Goal: Transaction & Acquisition: Obtain resource

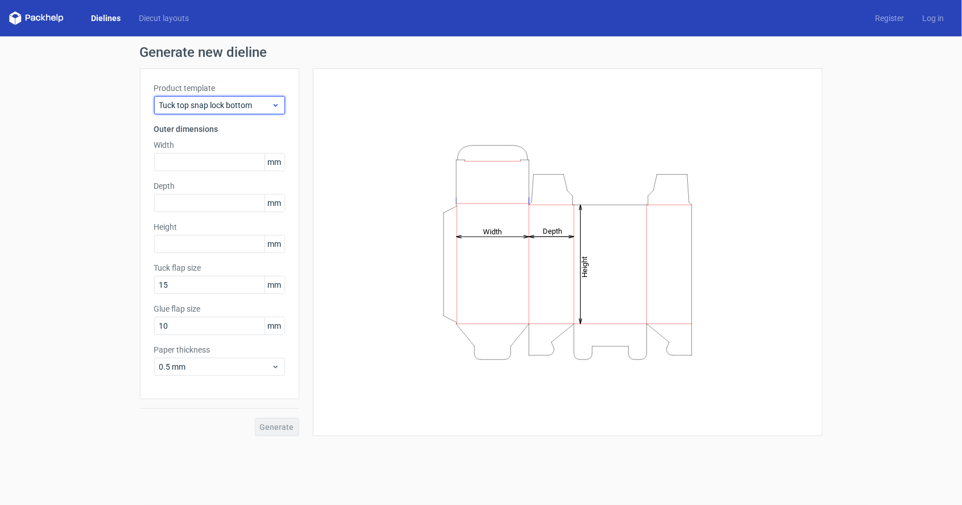
click at [164, 108] on span "Tuck top snap lock bottom" at bounding box center [215, 105] width 112 height 11
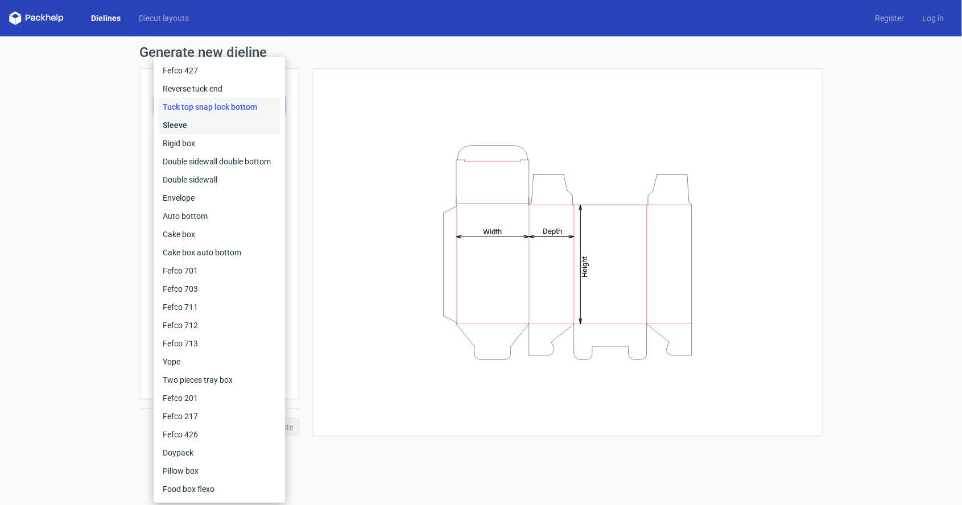
click at [164, 130] on div "Sleeve" at bounding box center [219, 125] width 122 height 18
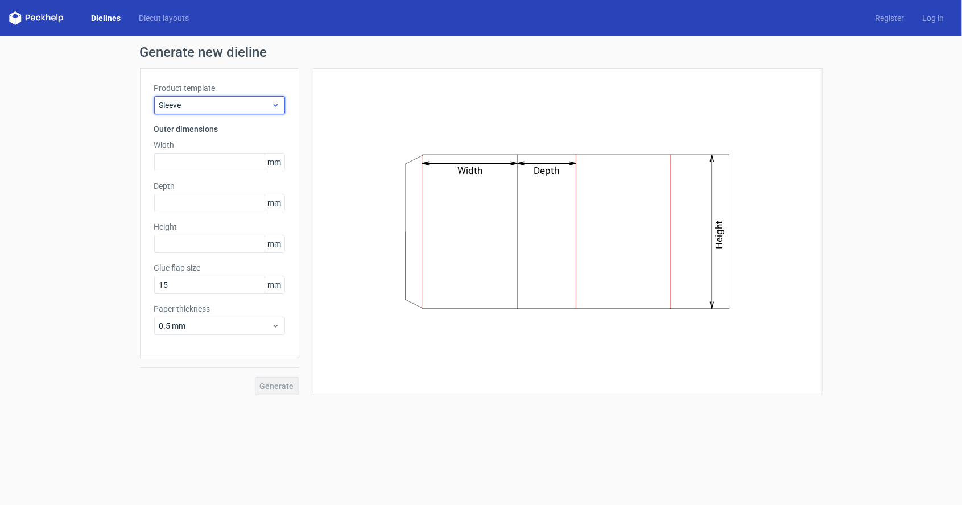
click at [162, 104] on span "Sleeve" at bounding box center [215, 105] width 112 height 11
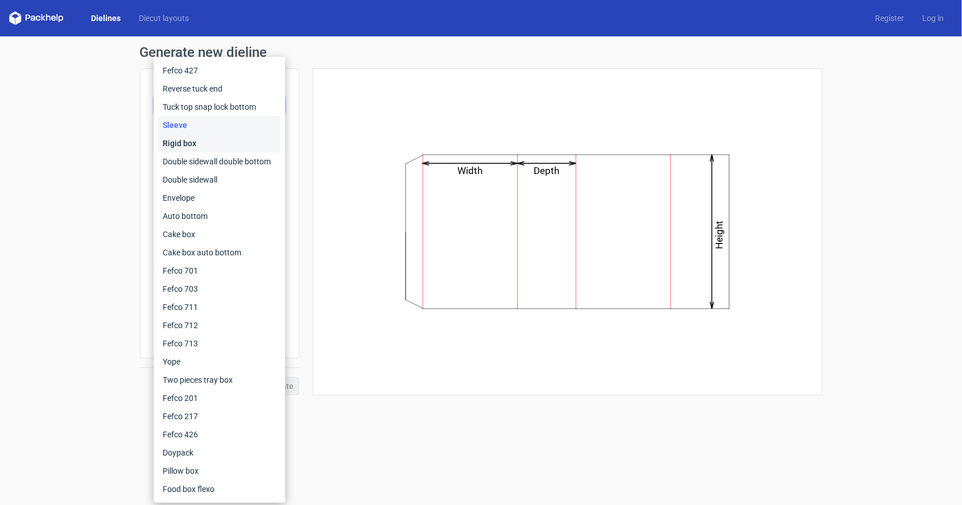
click at [164, 147] on div "Rigid box" at bounding box center [219, 143] width 122 height 18
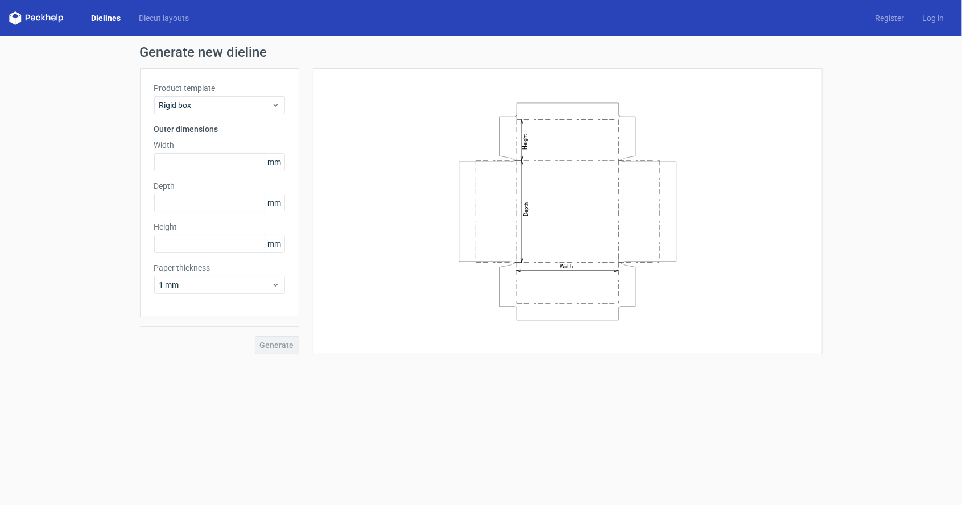
click at [148, 98] on div "Product template Rigid box Outer dimensions Width mm Depth mm Height mm Paper t…" at bounding box center [219, 192] width 159 height 249
click at [161, 107] on span "Rigid box" at bounding box center [215, 105] width 112 height 11
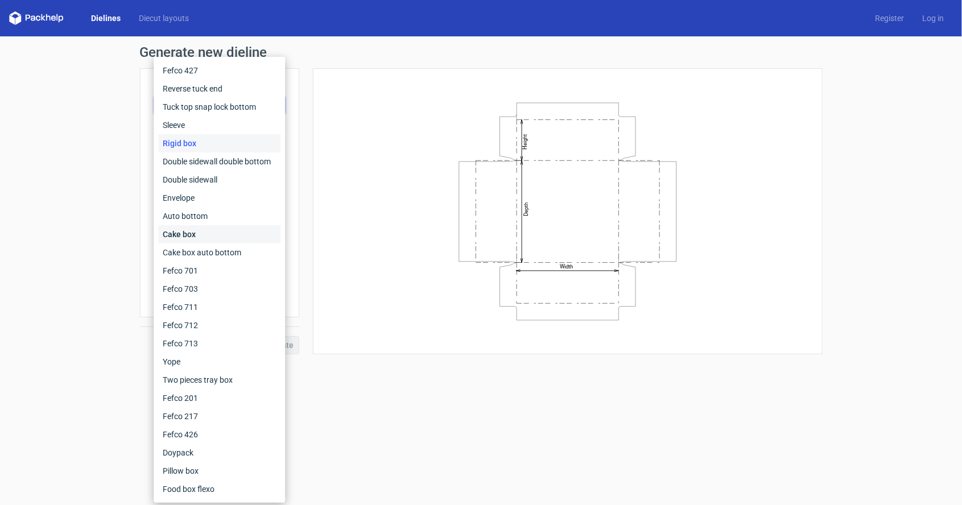
click at [163, 235] on div "Cake box" at bounding box center [219, 234] width 122 height 18
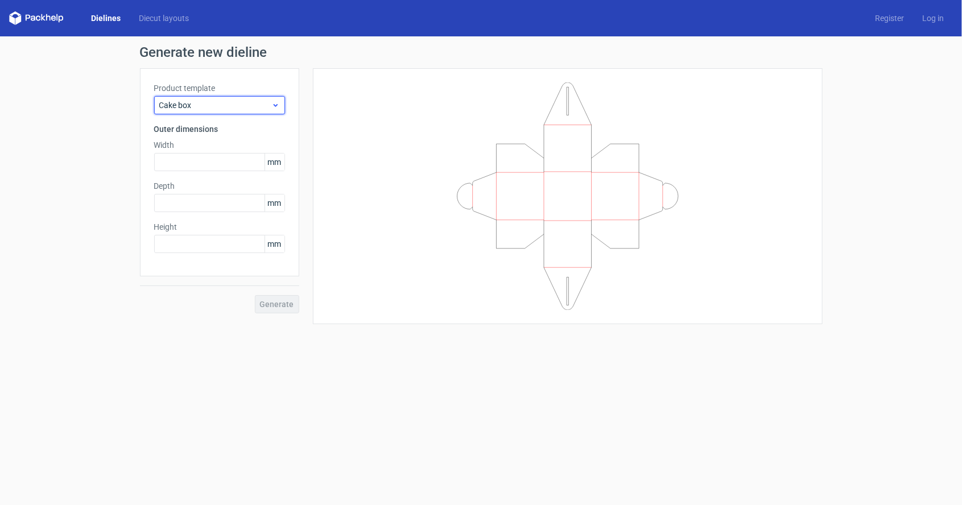
click at [167, 108] on span "Cake box" at bounding box center [215, 105] width 112 height 11
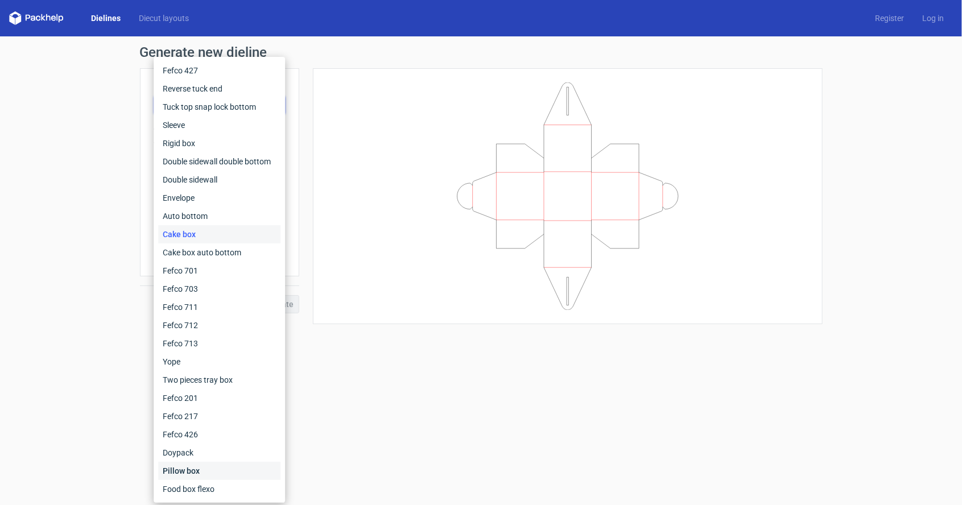
click at [164, 474] on div "Pillow box" at bounding box center [219, 471] width 122 height 18
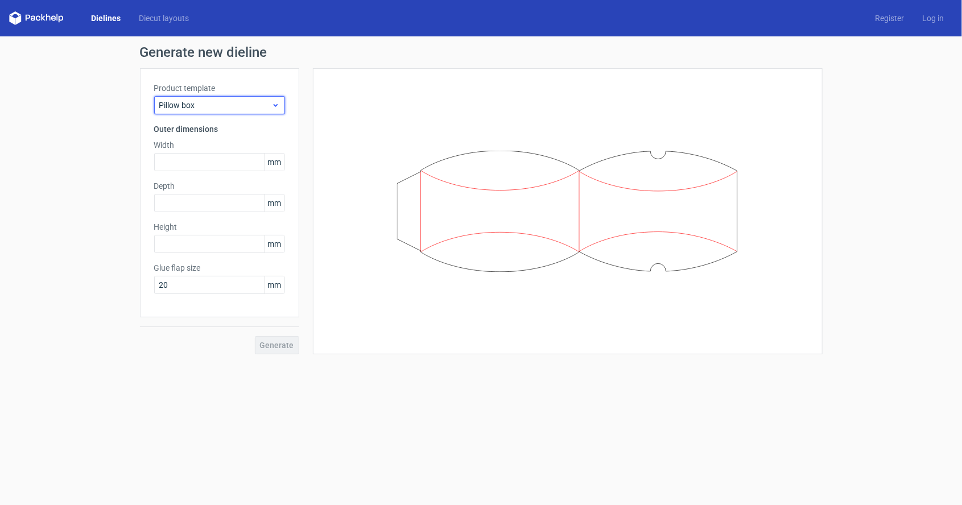
click at [170, 113] on div "Pillow box" at bounding box center [219, 105] width 131 height 18
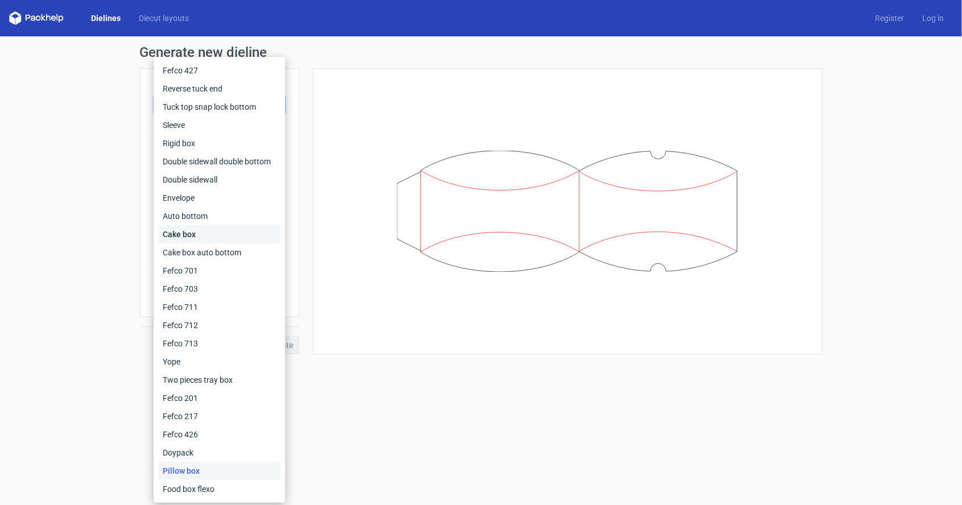
click at [166, 226] on div "Cake box" at bounding box center [219, 234] width 122 height 18
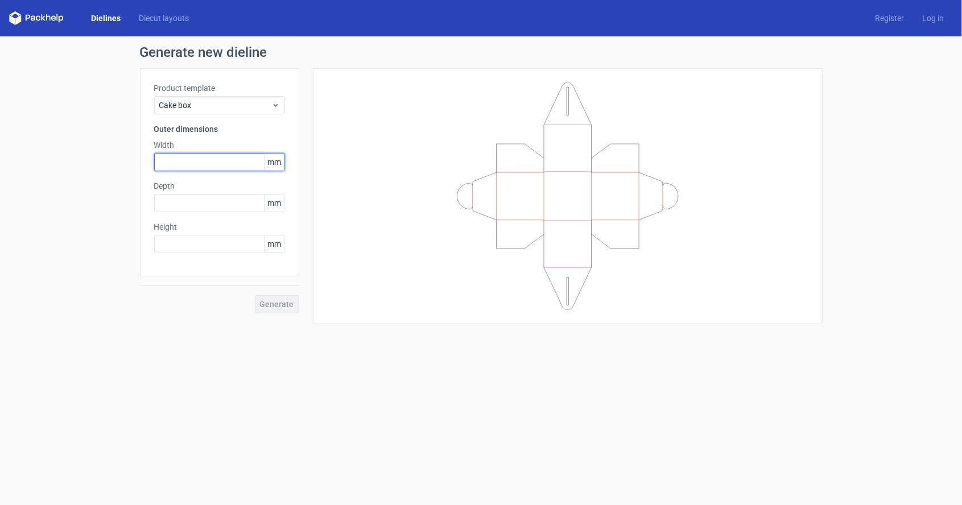
click at [164, 164] on input "text" at bounding box center [219, 162] width 131 height 18
type input "100"
click at [179, 205] on input "text" at bounding box center [219, 203] width 131 height 18
type input "25"
click at [198, 247] on input "text" at bounding box center [219, 244] width 131 height 18
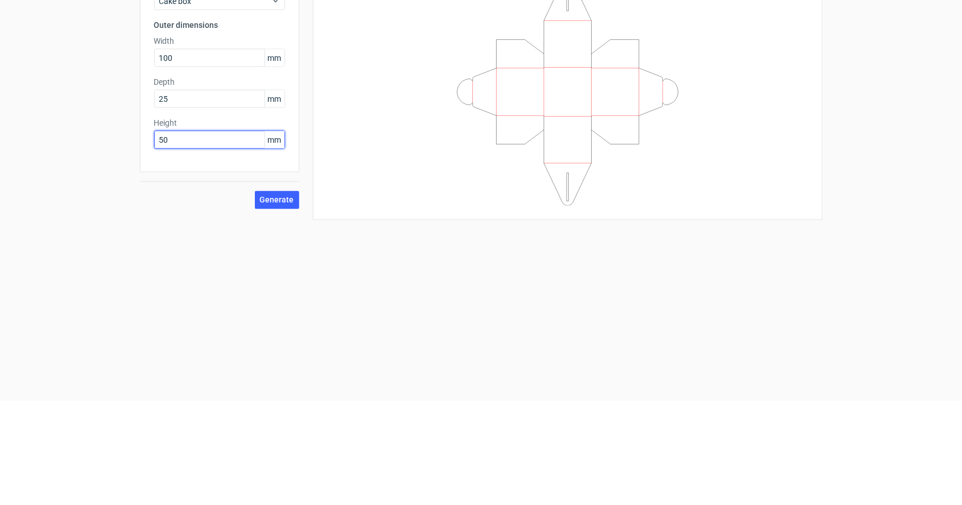
type input "50"
click at [280, 306] on span "Generate" at bounding box center [277, 304] width 34 height 8
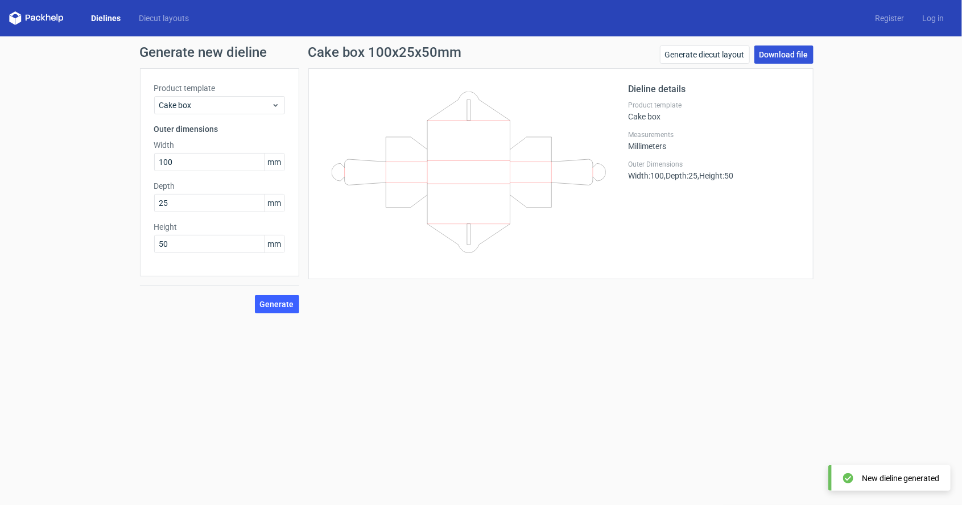
click at [793, 53] on link "Download file" at bounding box center [783, 55] width 59 height 18
click at [783, 61] on link "Download file" at bounding box center [783, 55] width 59 height 18
